Goal: Task Accomplishment & Management: Manage account settings

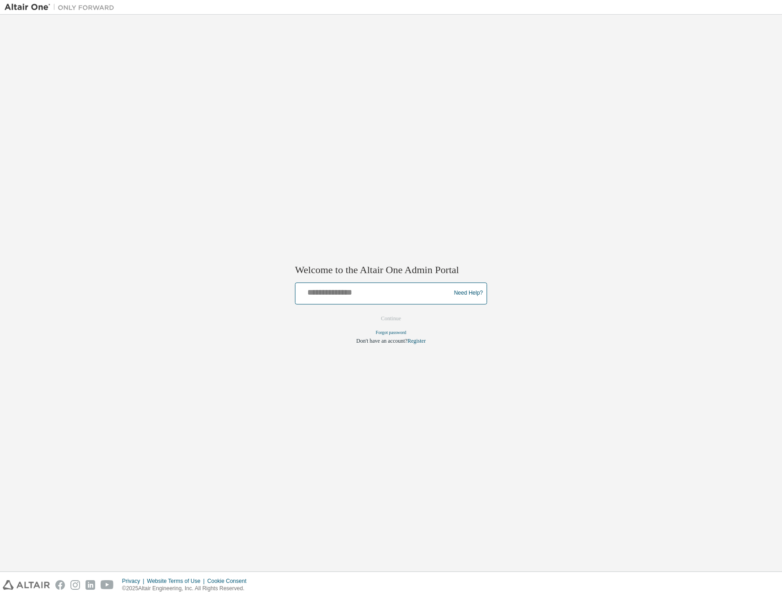
click at [374, 292] on input "text" at bounding box center [374, 290] width 150 height 13
click at [373, 293] on input "text" at bounding box center [374, 290] width 150 height 13
type input "**********"
click at [371, 311] on button "Continue" at bounding box center [390, 318] width 39 height 14
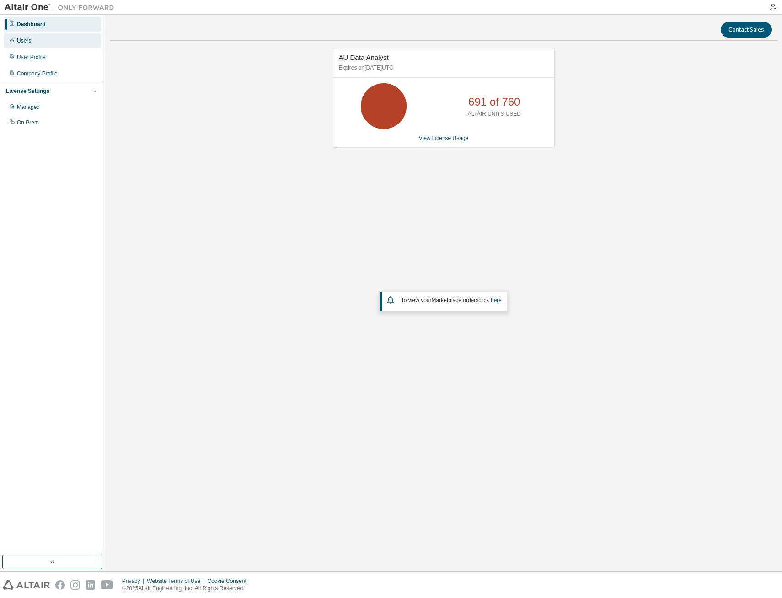
click at [22, 42] on div "Users" at bounding box center [24, 40] width 14 height 7
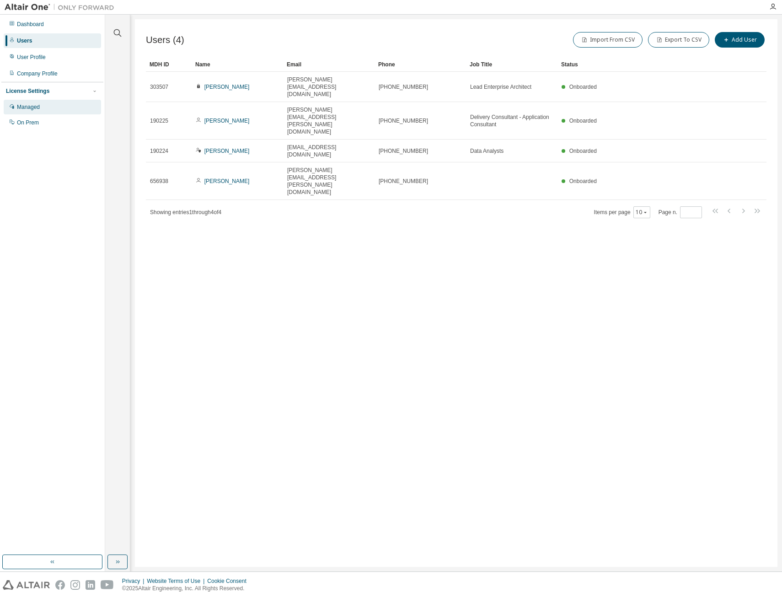
click at [29, 103] on div "Managed" at bounding box center [52, 107] width 97 height 15
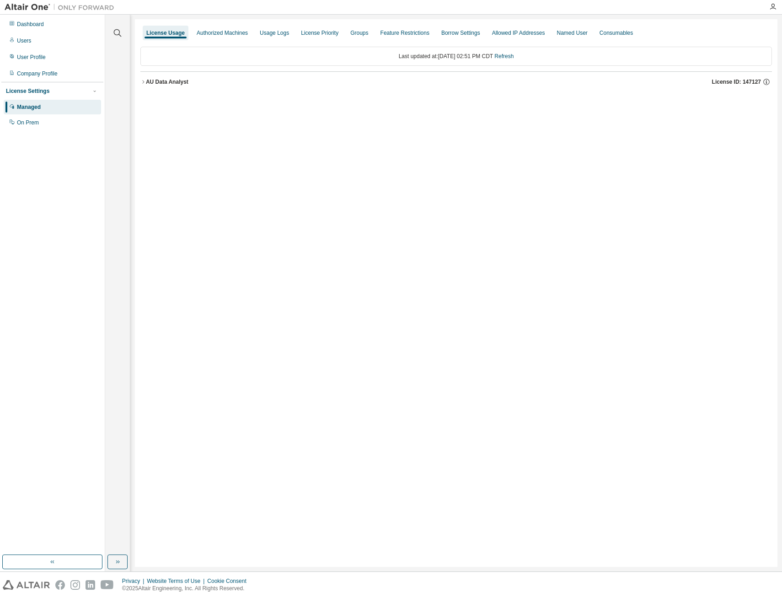
click at [143, 81] on icon "button" at bounding box center [142, 81] width 5 height 5
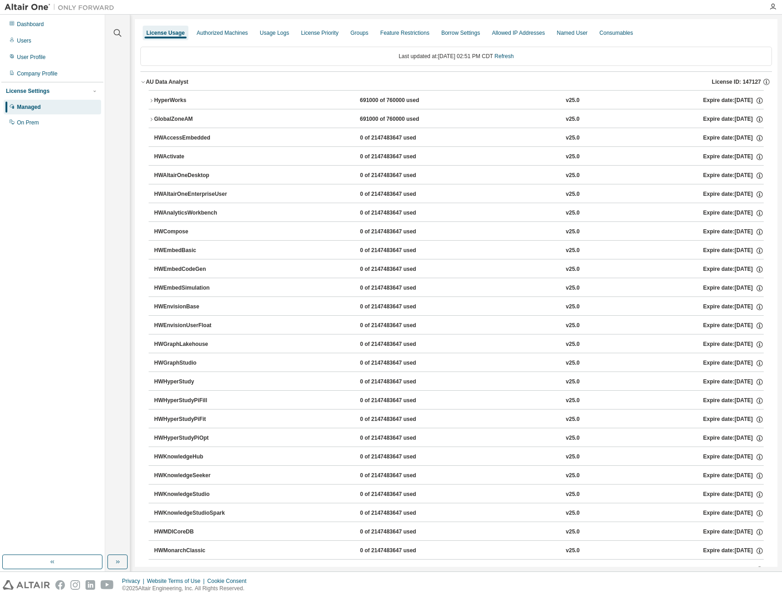
click at [150, 117] on icon "button" at bounding box center [151, 119] width 5 height 5
